Goal: Information Seeking & Learning: Learn about a topic

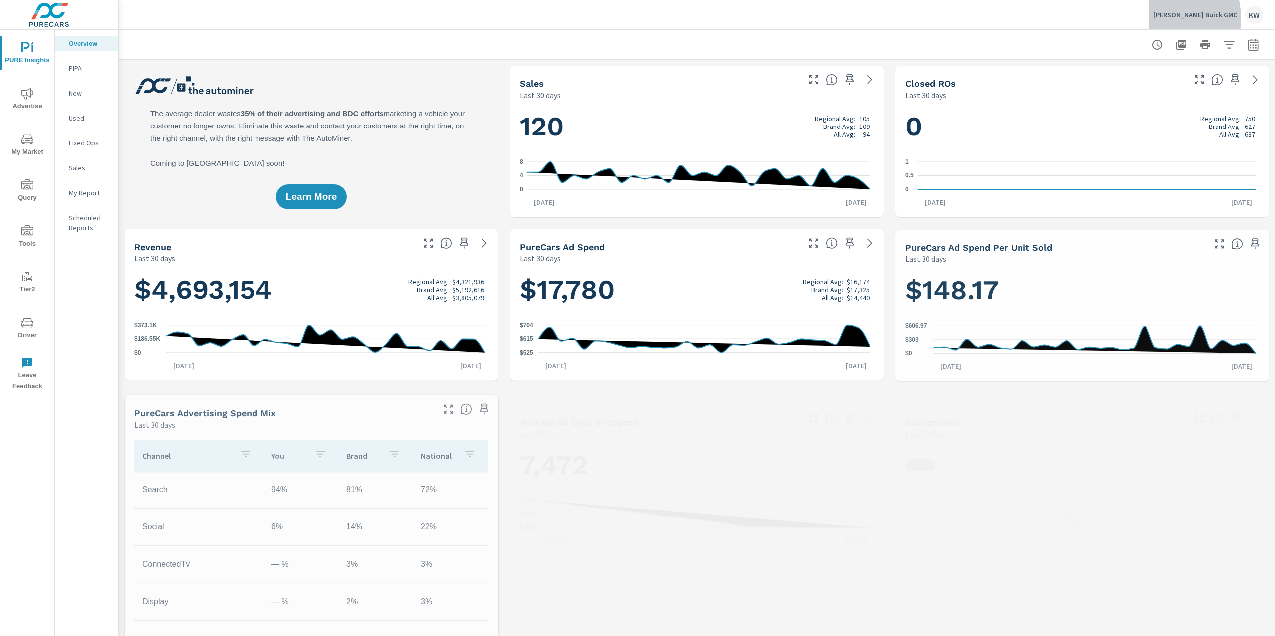
click at [1189, 18] on p "Phillips Buick GMC" at bounding box center [1196, 14] width 84 height 9
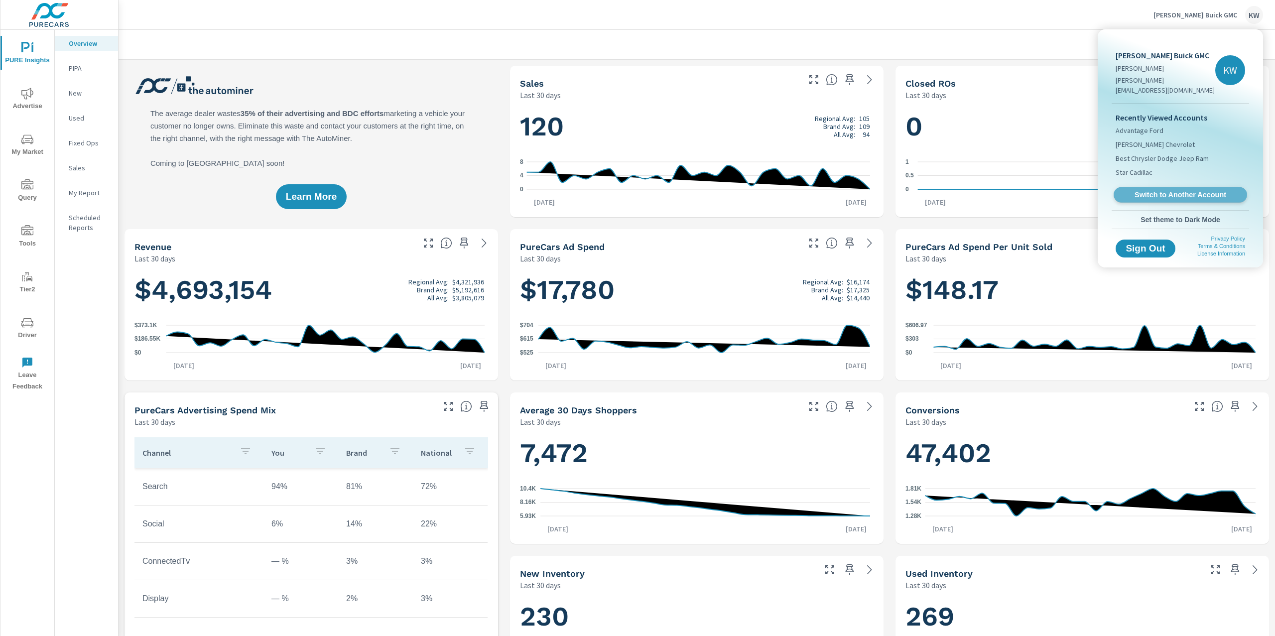
click at [1158, 190] on span "Switch to Another Account" at bounding box center [1180, 194] width 122 height 9
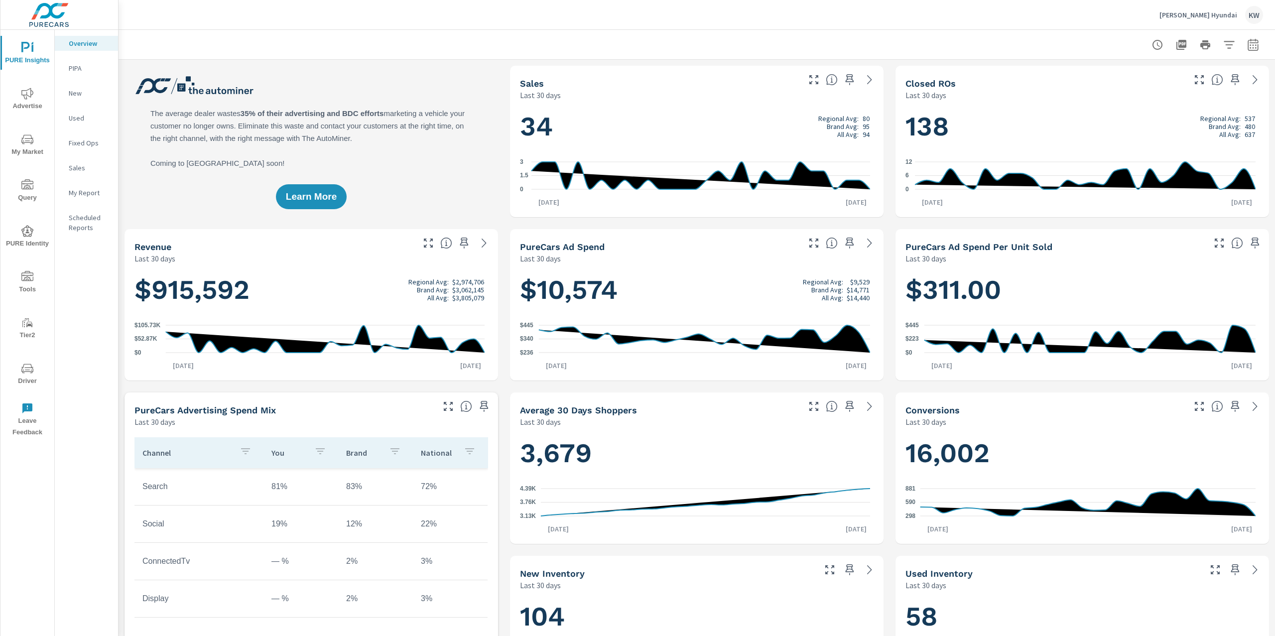
click at [1247, 49] on icon "button" at bounding box center [1253, 45] width 12 height 12
select select "Last 30 days"
click at [25, 148] on span "My Market" at bounding box center [27, 146] width 48 height 24
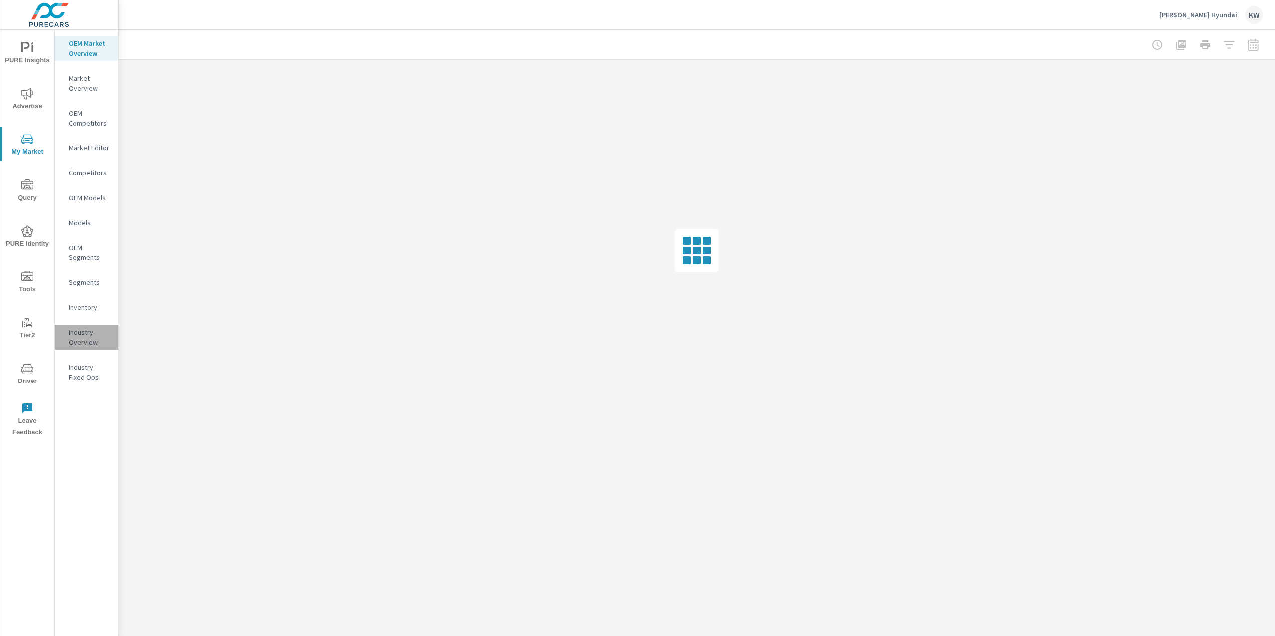
click at [82, 335] on p "Industry Overview" at bounding box center [89, 337] width 41 height 20
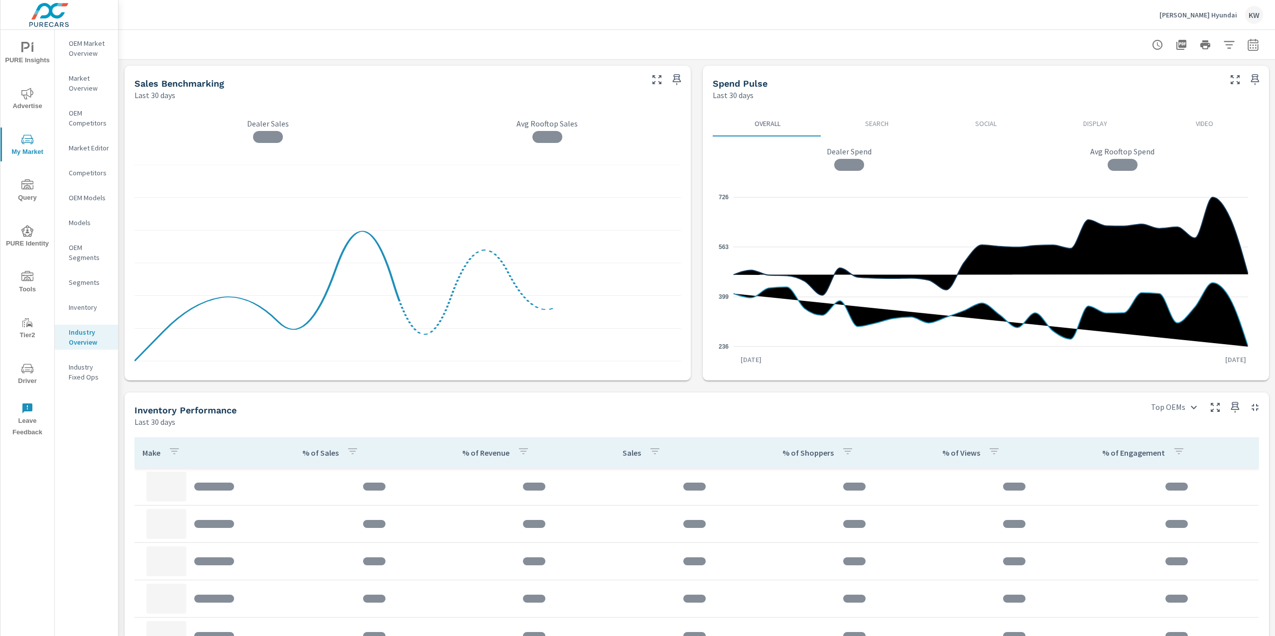
click at [1224, 48] on icon "button" at bounding box center [1229, 44] width 10 height 7
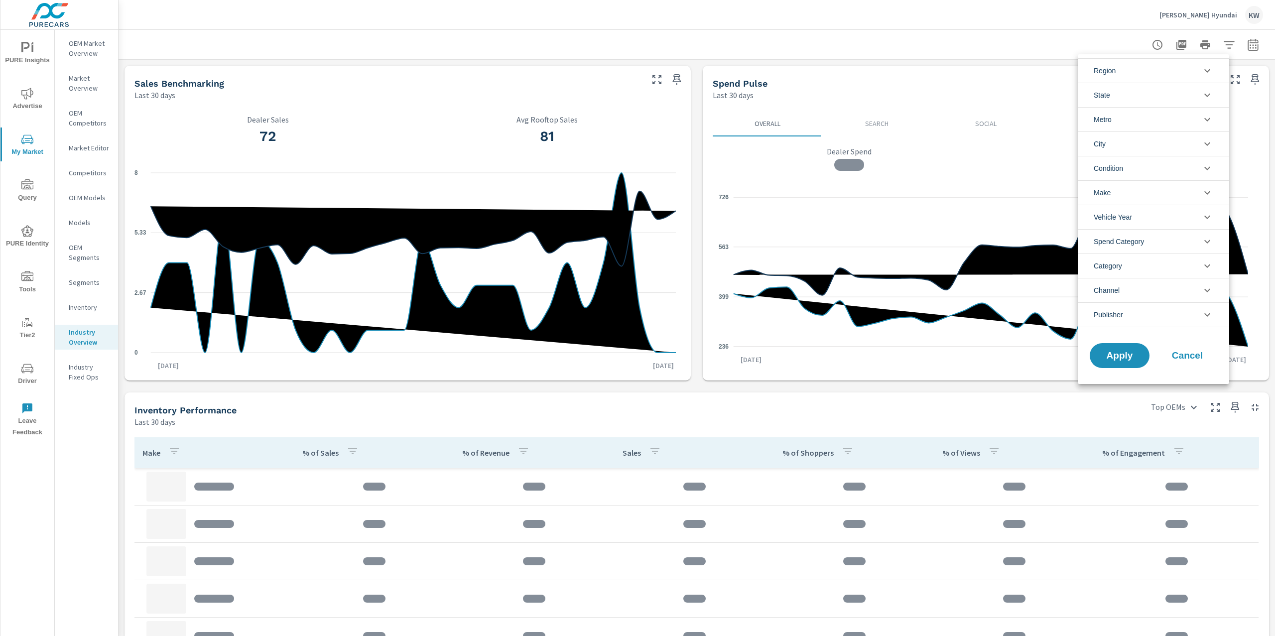
click at [1207, 166] on icon "filter options" at bounding box center [1208, 168] width 12 height 12
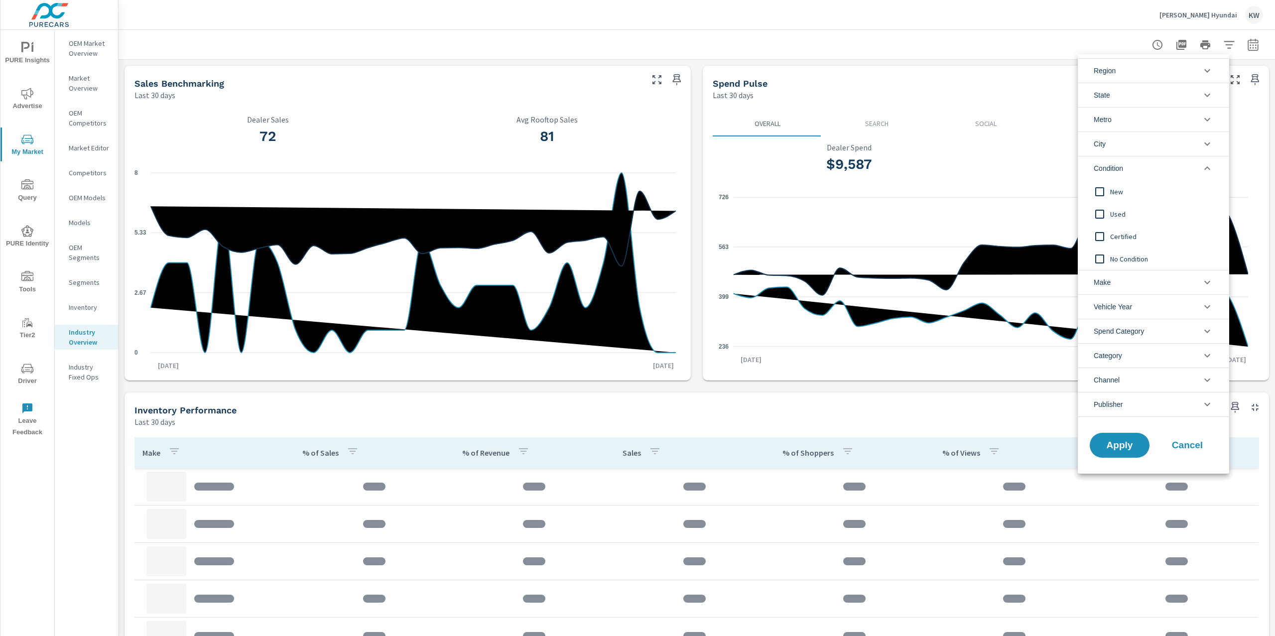
click at [1096, 191] on input "filter options" at bounding box center [1100, 191] width 21 height 21
click at [1122, 443] on span "Apply" at bounding box center [1119, 445] width 41 height 9
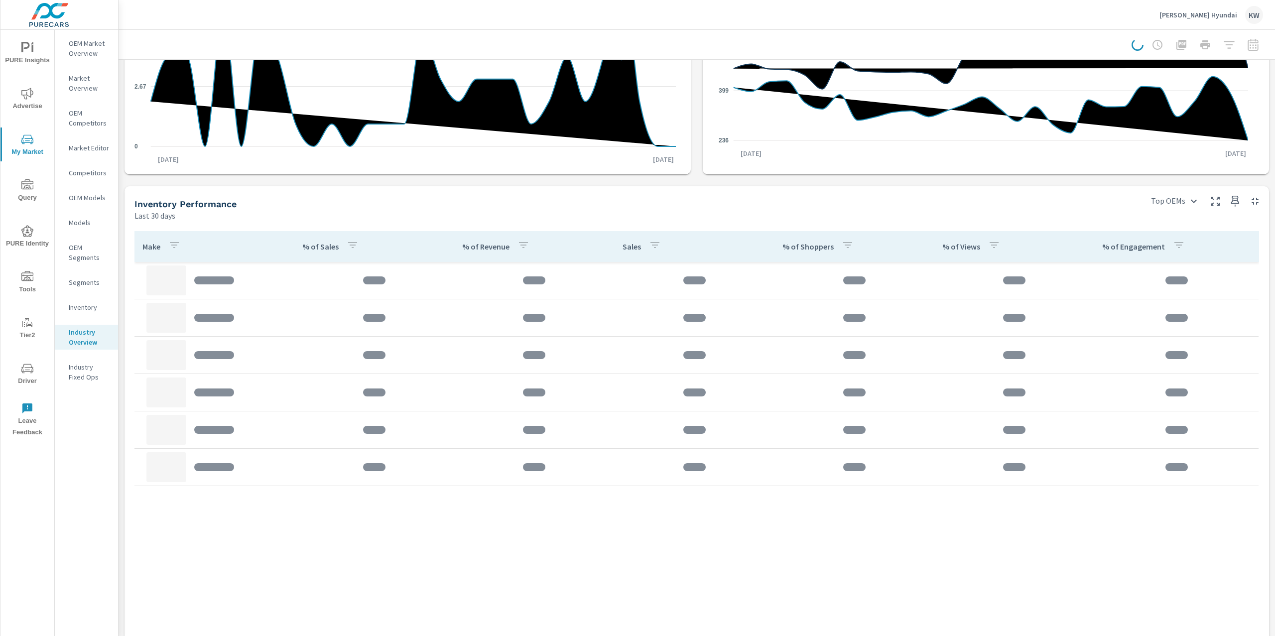
scroll to position [207, 0]
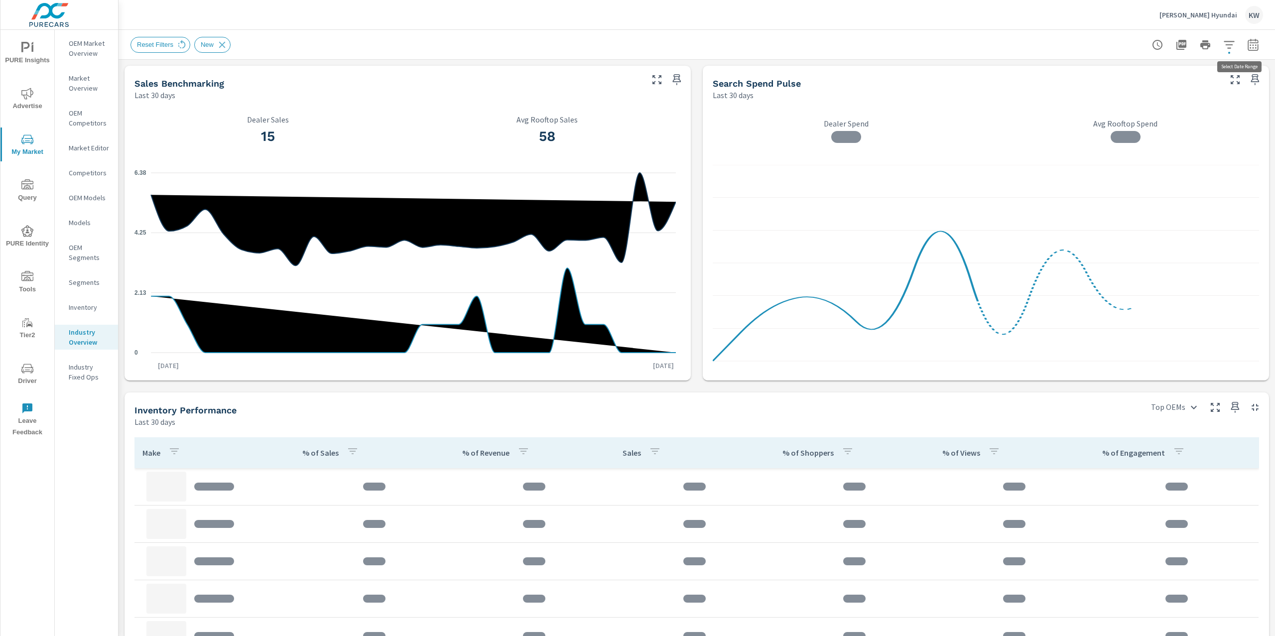
click at [1247, 43] on icon "button" at bounding box center [1253, 45] width 12 height 12
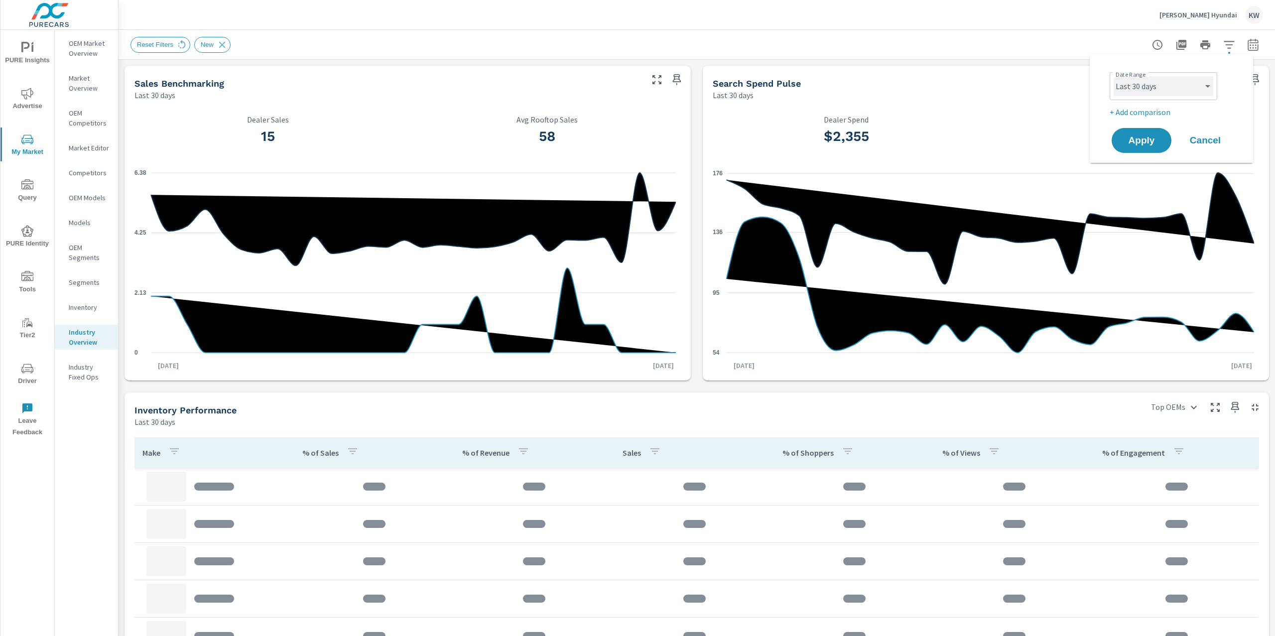
click at [1196, 89] on select "Custom [DATE] Last week Last 7 days Last 14 days Last 30 days Last 45 days Last…" at bounding box center [1164, 86] width 100 height 20
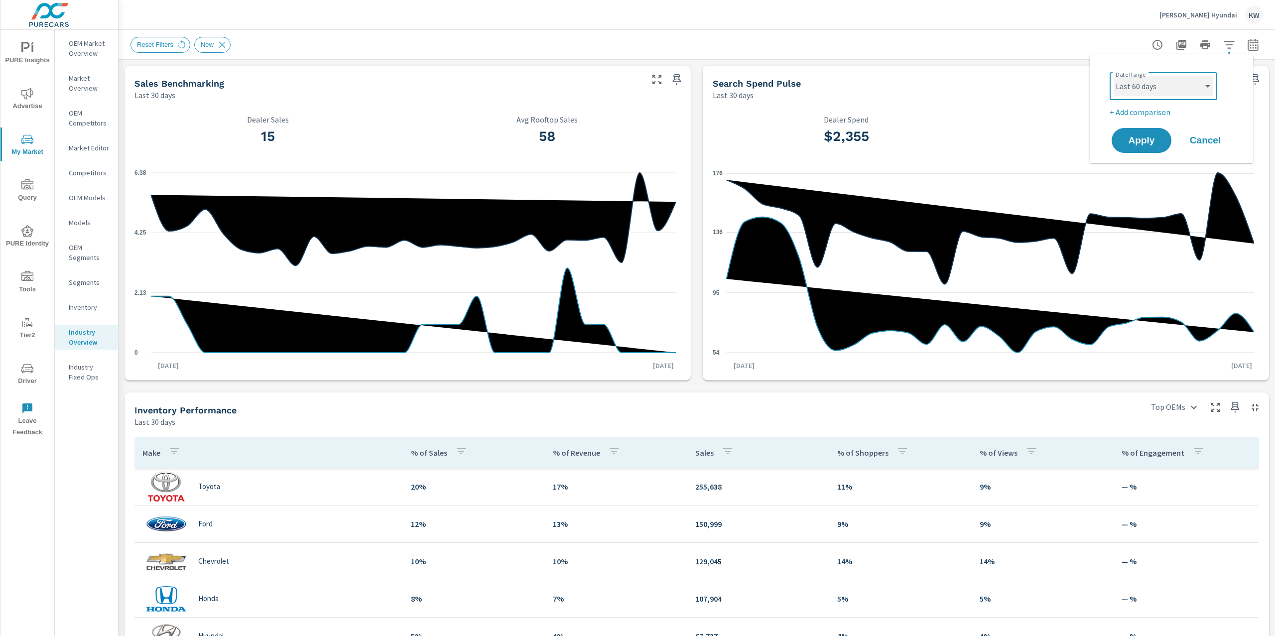
click at [1114, 76] on select "Custom [DATE] Last week Last 7 days Last 14 days Last 30 days Last 45 days Last…" at bounding box center [1164, 86] width 100 height 20
select select "Last 60 days"
click at [1145, 136] on span "Apply" at bounding box center [1141, 140] width 41 height 9
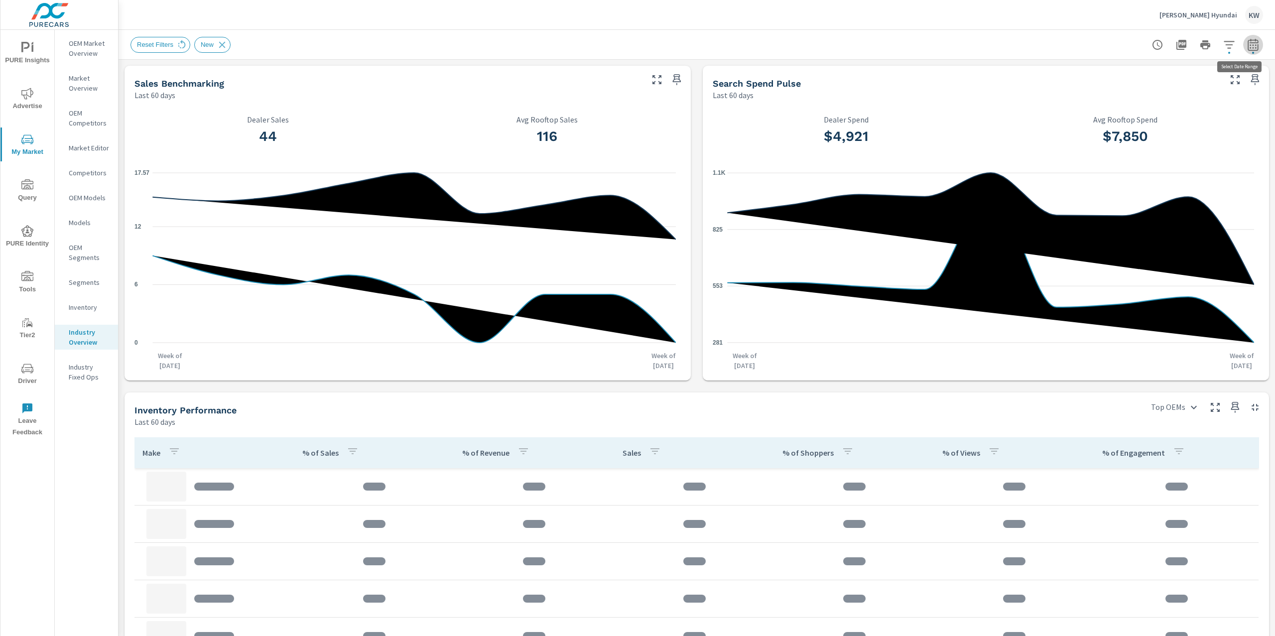
click at [1248, 48] on icon "button" at bounding box center [1253, 44] width 10 height 12
select select "Last 60 days"
click at [1166, 110] on p "+ Add comparison" at bounding box center [1174, 112] width 128 height 12
select select "Previous period"
click at [1145, 159] on button "Apply" at bounding box center [1142, 168] width 62 height 26
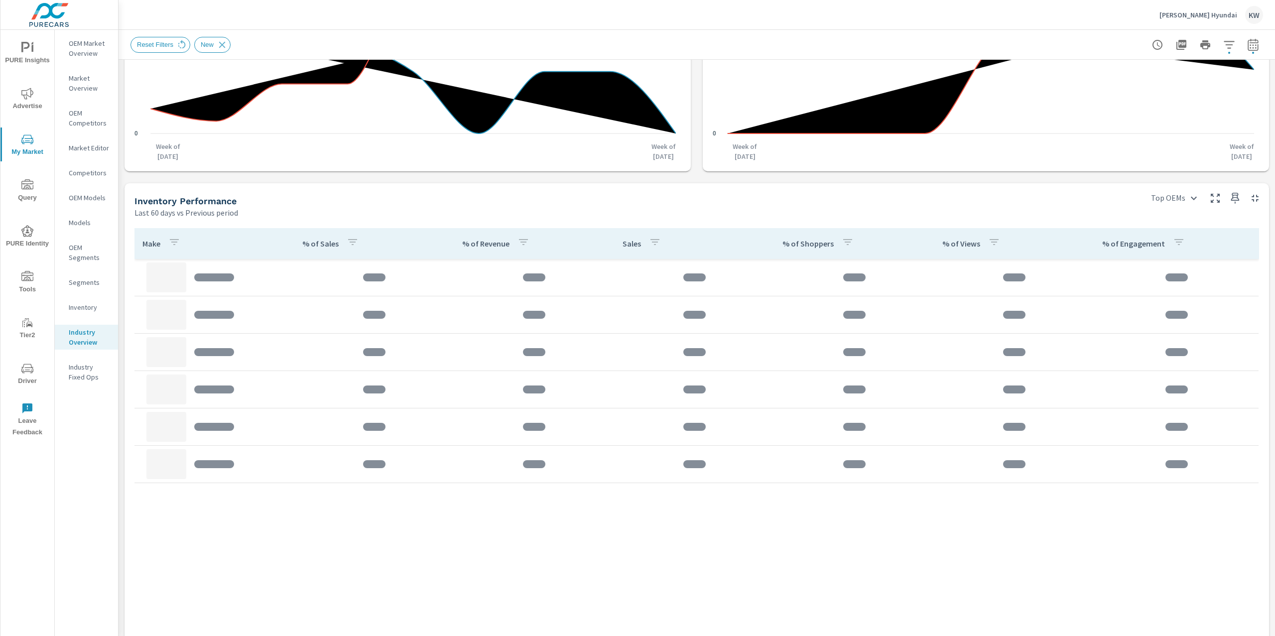
scroll to position [311, 0]
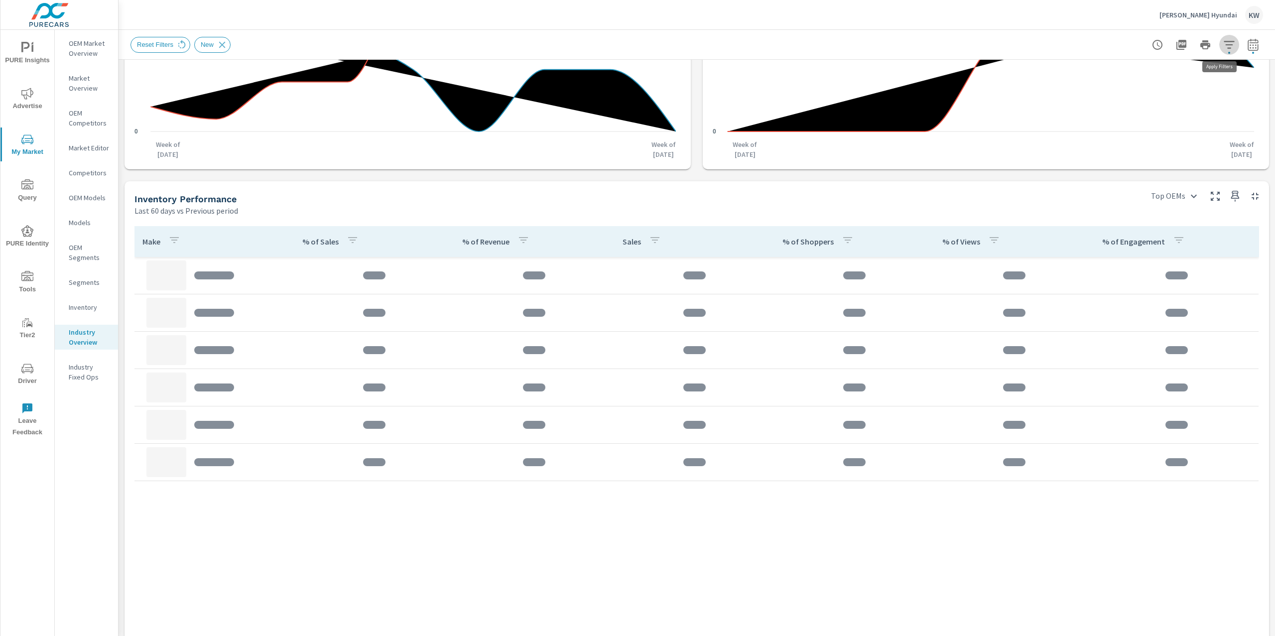
click at [1224, 45] on icon "button" at bounding box center [1229, 44] width 10 height 7
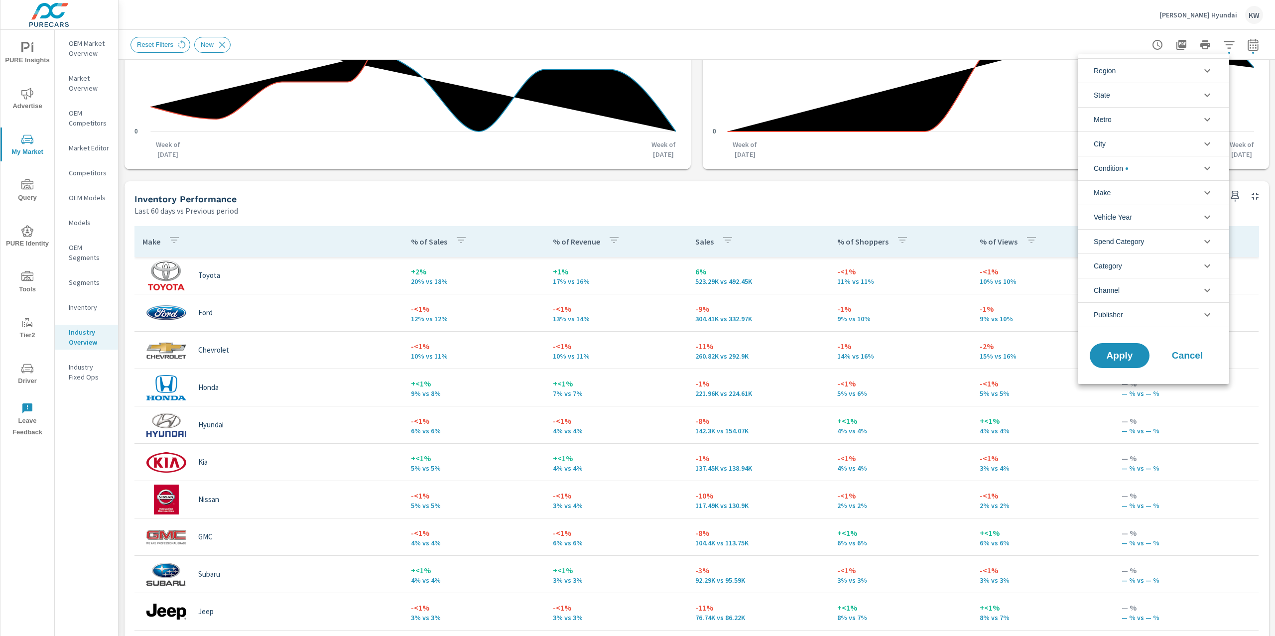
click at [1209, 119] on icon "filter options" at bounding box center [1208, 119] width 6 height 3
click at [1119, 374] on span "Apply" at bounding box center [1119, 378] width 41 height 9
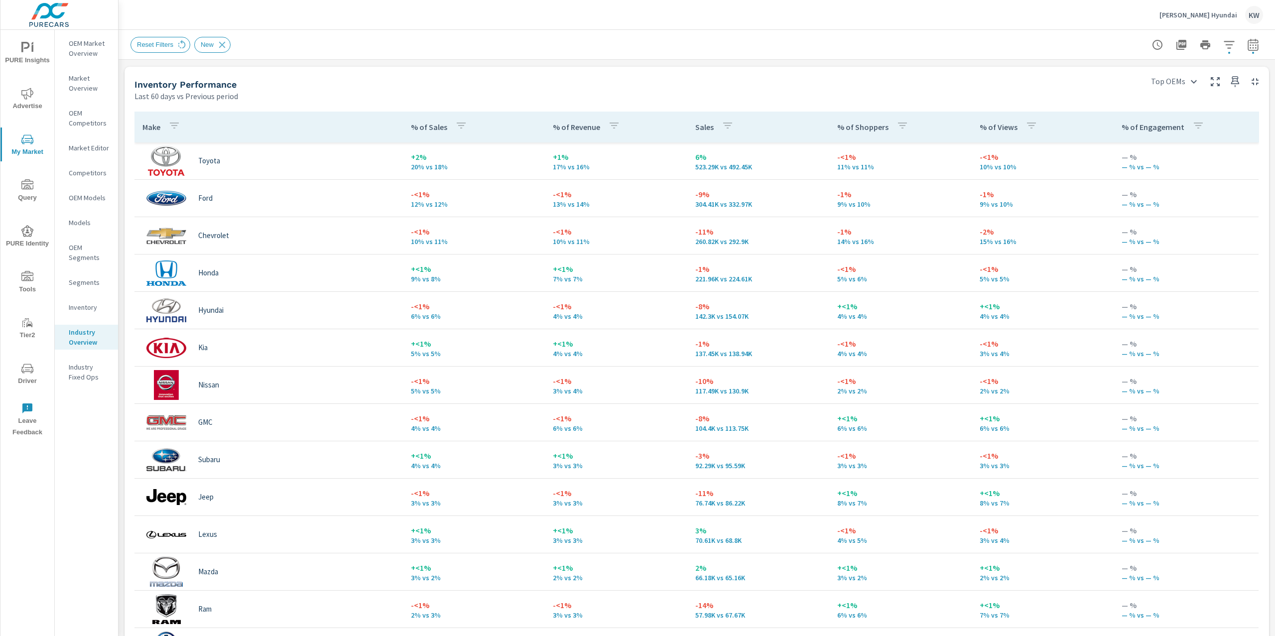
scroll to position [427, 0]
click at [1275, 286] on div "Industry Overview [PERSON_NAME] Hyundai Report date range: [DATE] - [DATE] vs […" at bounding box center [697, 333] width 1157 height 606
click at [1224, 46] on icon "button" at bounding box center [1230, 45] width 12 height 12
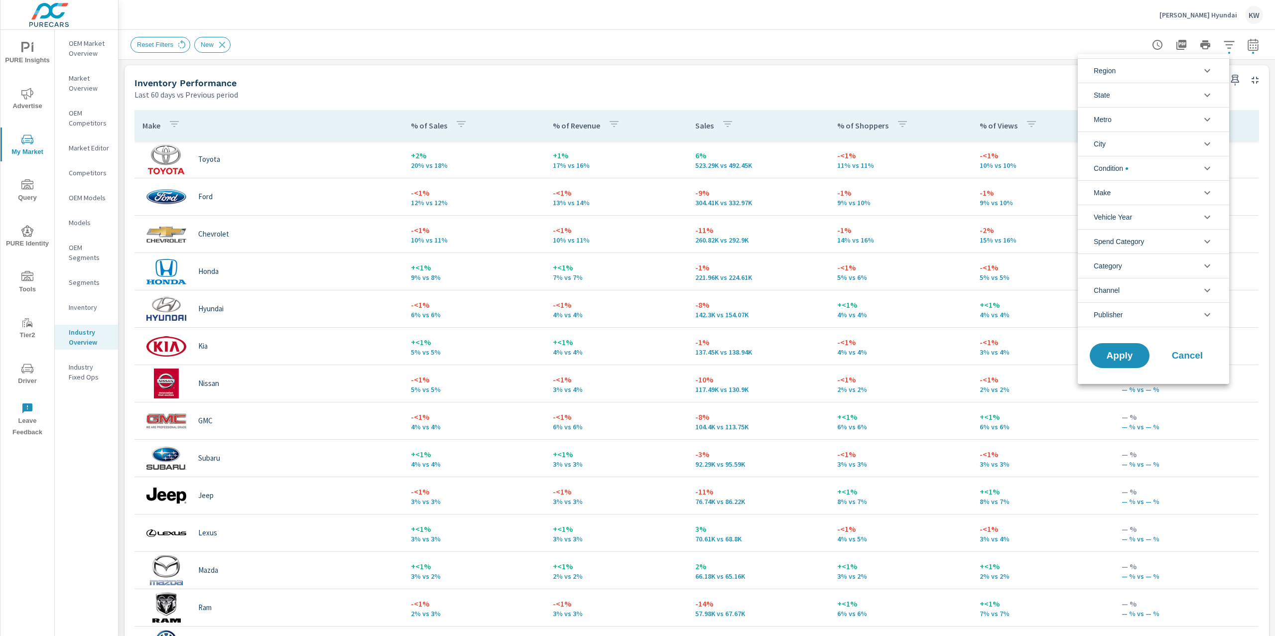
click at [1208, 142] on icon "filter options" at bounding box center [1208, 144] width 12 height 12
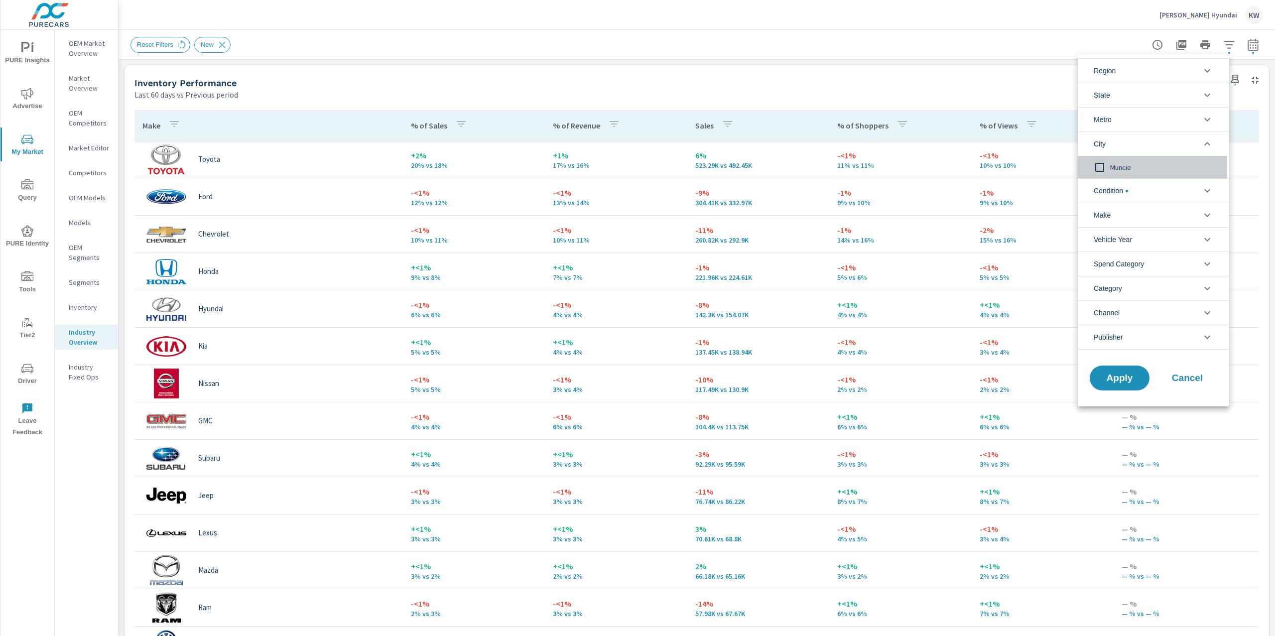
click at [1101, 166] on input "filter options" at bounding box center [1100, 167] width 21 height 21
click at [1207, 120] on icon "filter options" at bounding box center [1208, 120] width 12 height 12
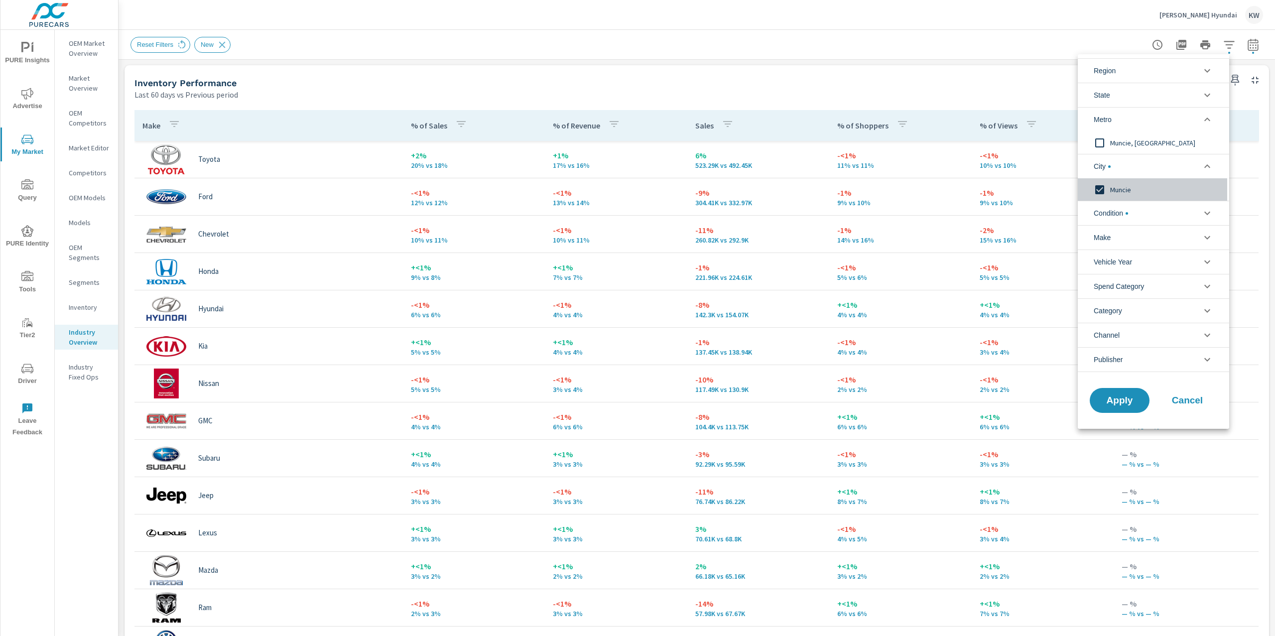
click at [1104, 188] on input "filter options" at bounding box center [1100, 189] width 21 height 21
click at [1104, 143] on input "filter options" at bounding box center [1100, 143] width 21 height 21
click at [1129, 401] on span "Apply" at bounding box center [1119, 400] width 41 height 9
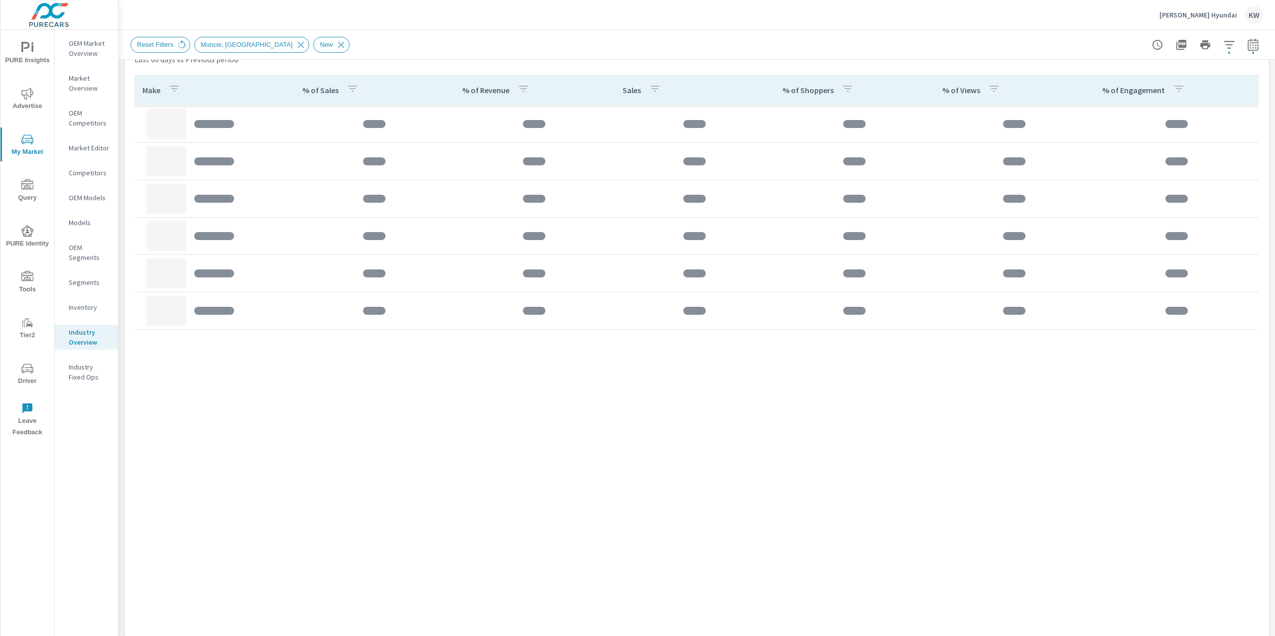
scroll to position [433, 0]
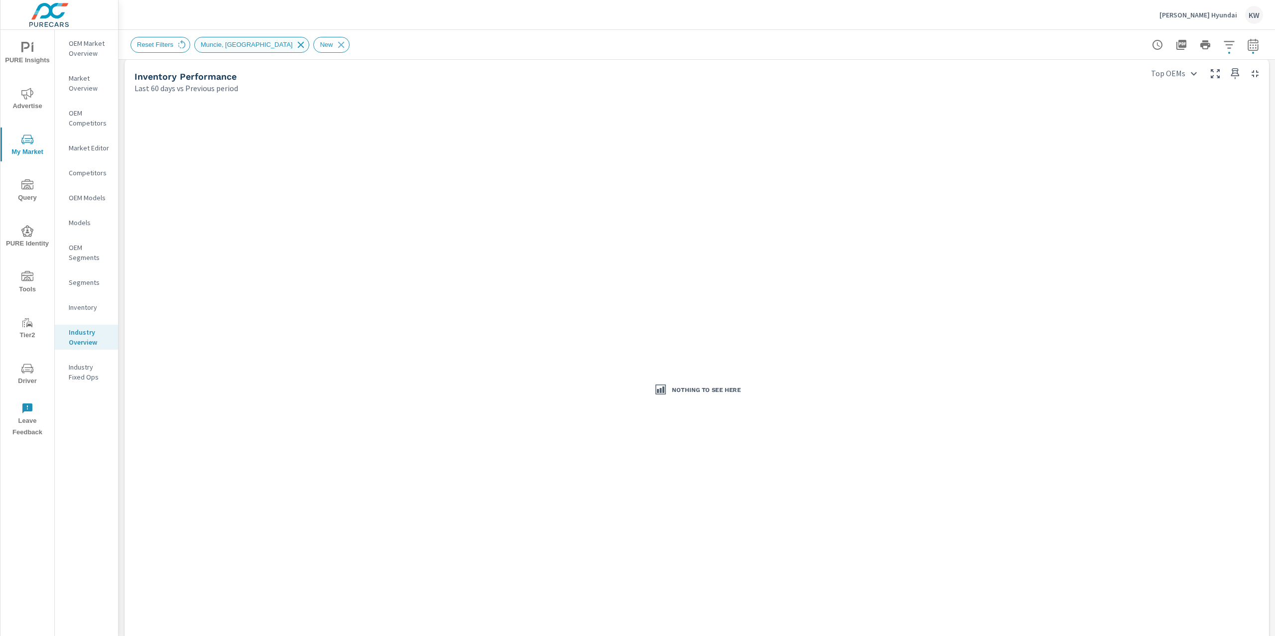
click at [298, 44] on icon at bounding box center [301, 44] width 6 height 6
